Goal: Navigation & Orientation: Find specific page/section

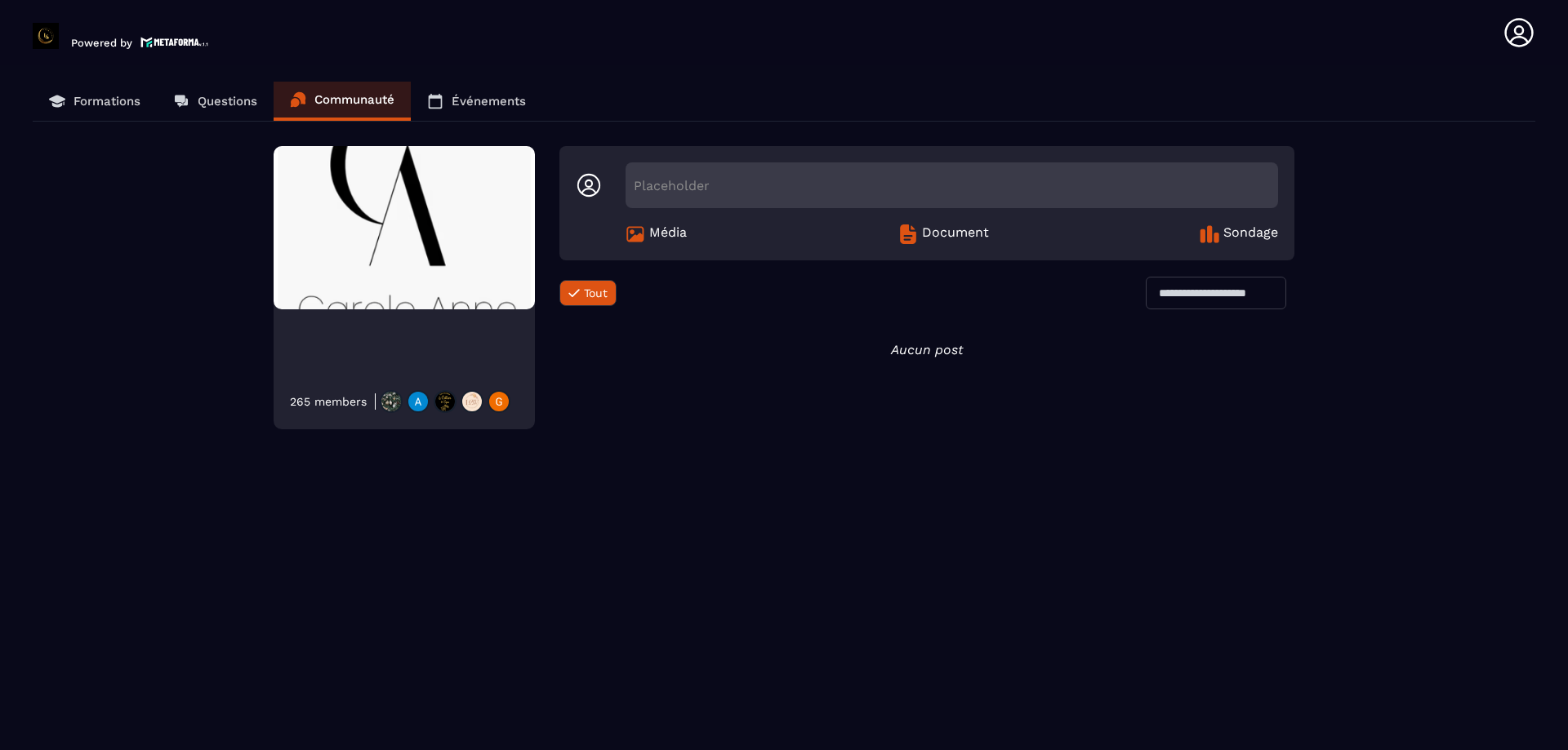
click at [357, 97] on p "Communauté" at bounding box center [355, 99] width 80 height 15
click at [483, 102] on p "Événements" at bounding box center [489, 100] width 74 height 15
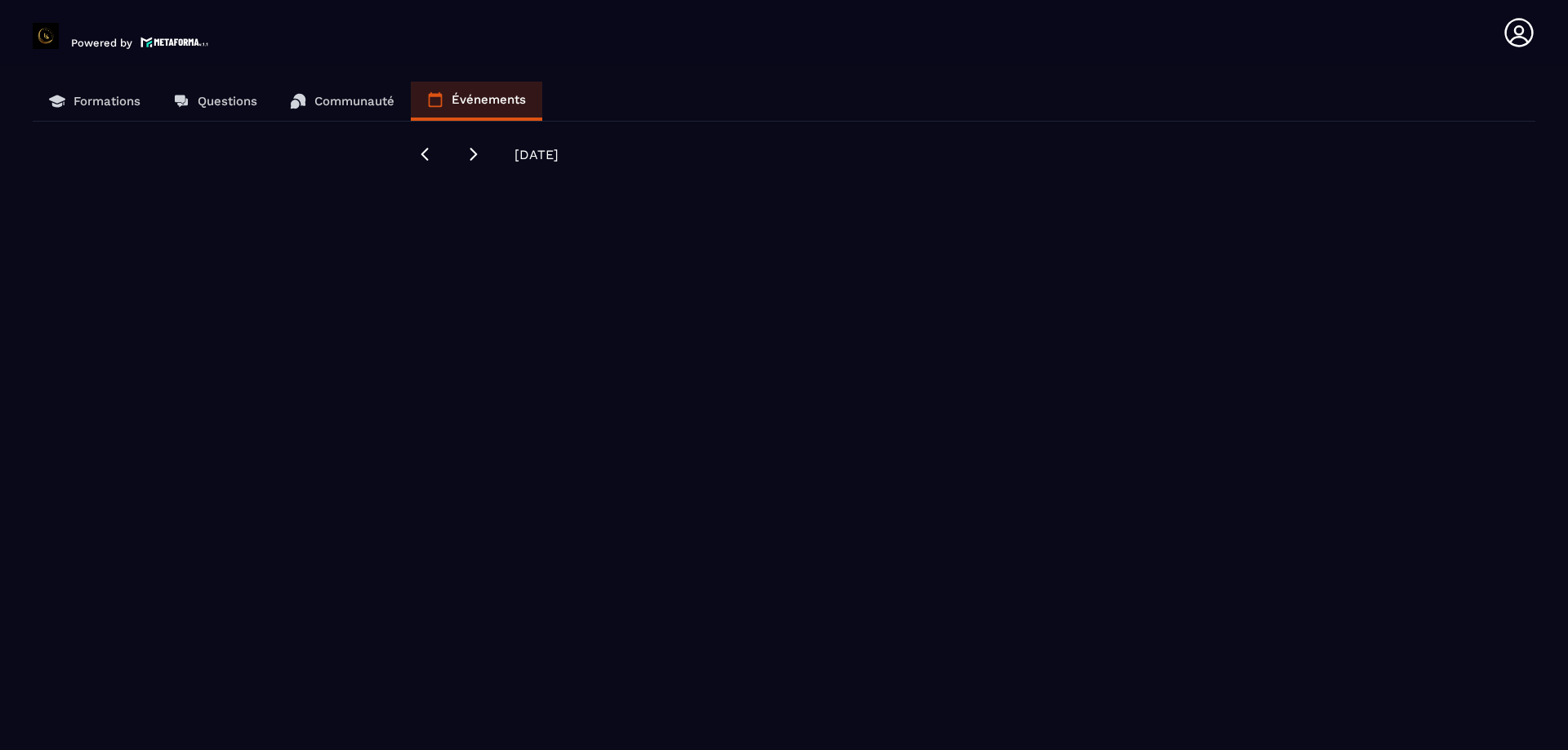
click at [127, 96] on p "Formations" at bounding box center [106, 100] width 67 height 15
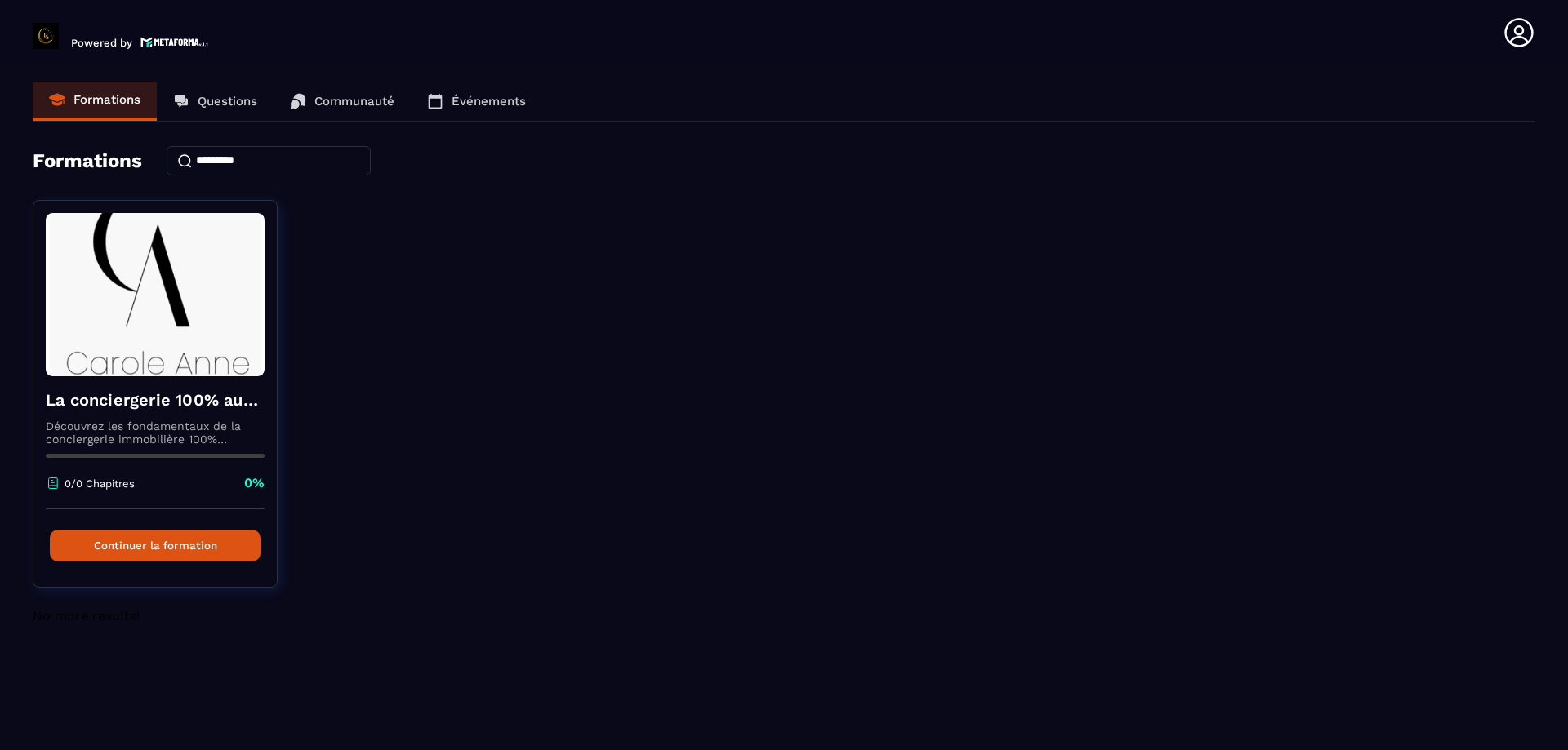
click at [225, 105] on p "Questions" at bounding box center [227, 100] width 59 height 15
